Goal: Transaction & Acquisition: Purchase product/service

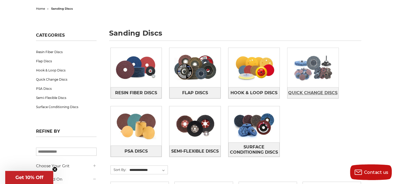
click at [325, 92] on span "Quick Change Discs" at bounding box center [312, 92] width 49 height 9
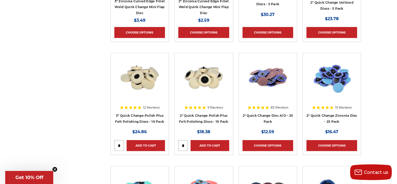
scroll to position [340, 0]
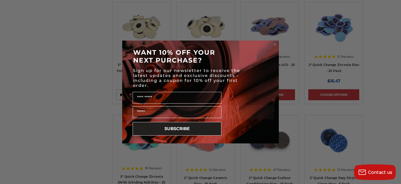
click at [275, 45] on circle "Close dialog" at bounding box center [275, 44] width 5 height 5
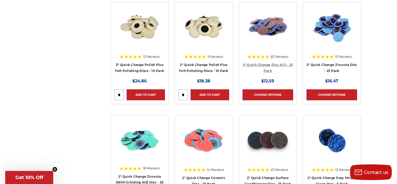
click at [271, 65] on link "2" Quick Change Disc A/O - 25 Pack" at bounding box center [268, 68] width 50 height 10
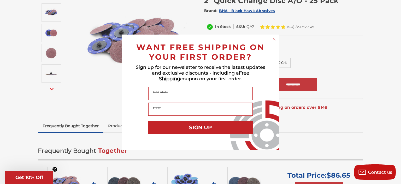
drag, startPoint x: 273, startPoint y: 39, endPoint x: 276, endPoint y: 46, distance: 7.5
click at [274, 39] on circle "Close dialog" at bounding box center [274, 39] width 5 height 5
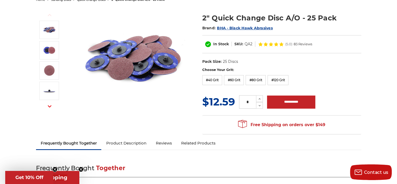
scroll to position [52, 0]
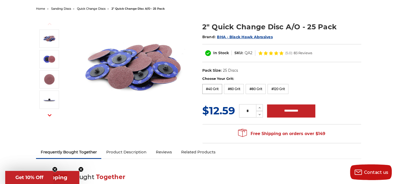
click at [215, 91] on label "#40 Grit" at bounding box center [213, 89] width 20 height 10
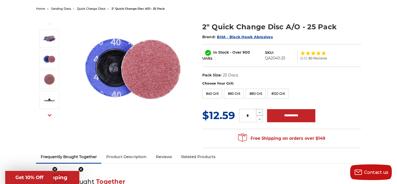
click at [259, 113] on icon at bounding box center [260, 112] width 4 height 5
type input "*"
click at [291, 119] on input "**********" at bounding box center [291, 115] width 48 height 13
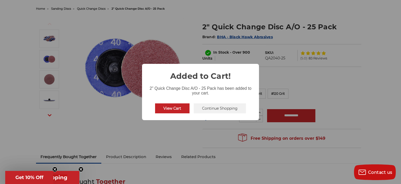
click at [220, 107] on button "Continue Shopping" at bounding box center [220, 108] width 52 height 10
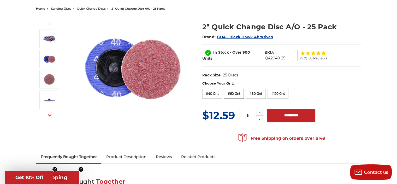
click at [239, 94] on label "#60 Grit" at bounding box center [234, 94] width 20 height 10
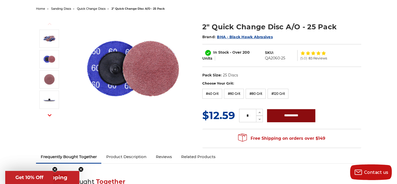
click at [286, 115] on input "**********" at bounding box center [291, 115] width 48 height 13
type input "**********"
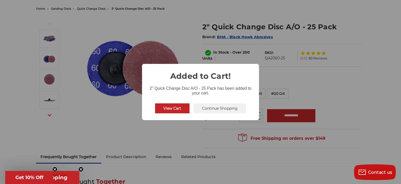
click at [232, 107] on button "Continue Shopping" at bounding box center [220, 108] width 52 height 10
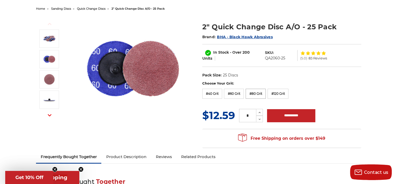
click at [258, 93] on label "#80 Grit" at bounding box center [256, 94] width 20 height 10
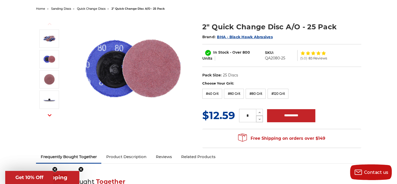
click at [260, 119] on use at bounding box center [260, 118] width 2 height 1
type input "*"
click at [292, 118] on input "**********" at bounding box center [291, 115] width 48 height 13
type input "**********"
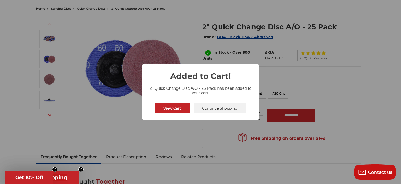
click at [177, 108] on button "View Cart" at bounding box center [172, 108] width 34 height 10
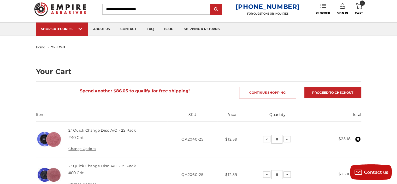
scroll to position [26, 0]
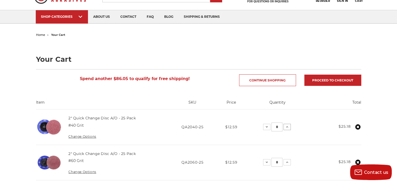
click at [287, 126] on use at bounding box center [287, 126] width 2 height 1
click at [287, 126] on icon at bounding box center [287, 127] width 4 height 4
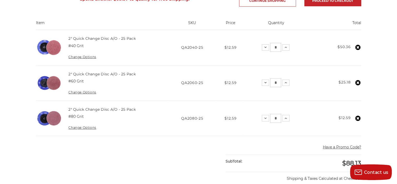
scroll to position [105, 0]
